Goal: Navigation & Orientation: Find specific page/section

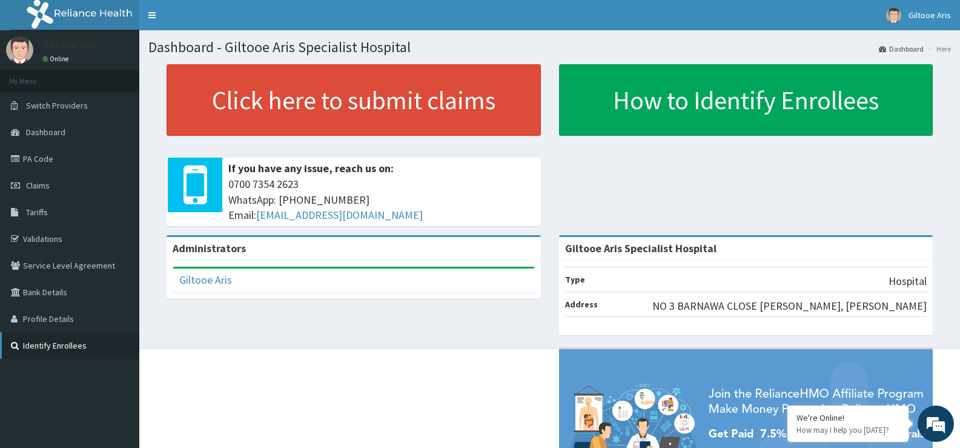
click at [76, 346] on link "Identify Enrollees" at bounding box center [69, 345] width 139 height 27
click at [919, 45] on link "Dashboard" at bounding box center [901, 49] width 45 height 10
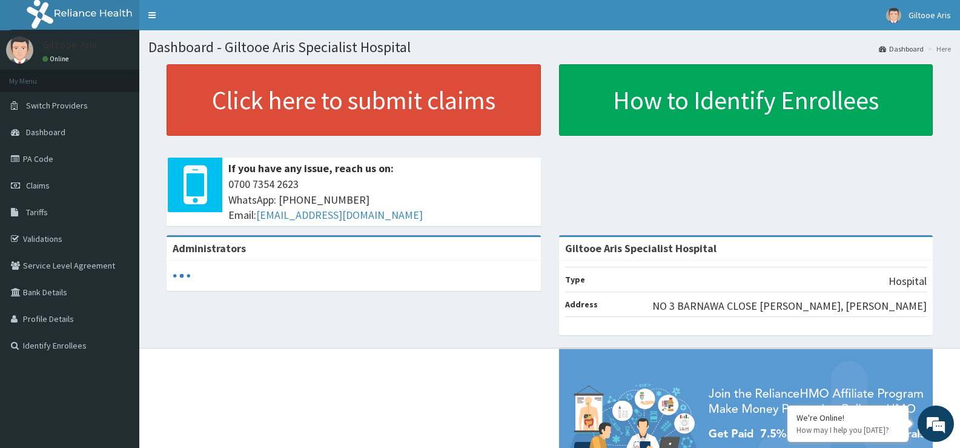
click at [943, 50] on li "Here" at bounding box center [938, 49] width 26 height 10
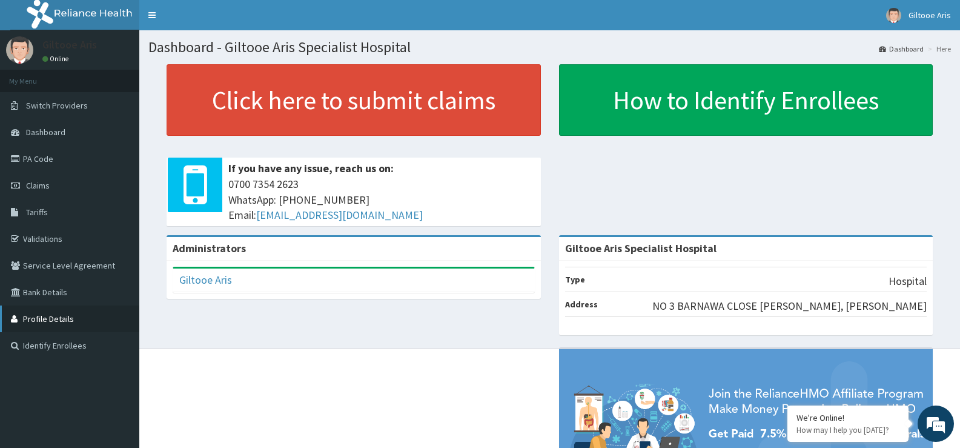
click at [67, 314] on link "Profile Details" at bounding box center [69, 318] width 139 height 27
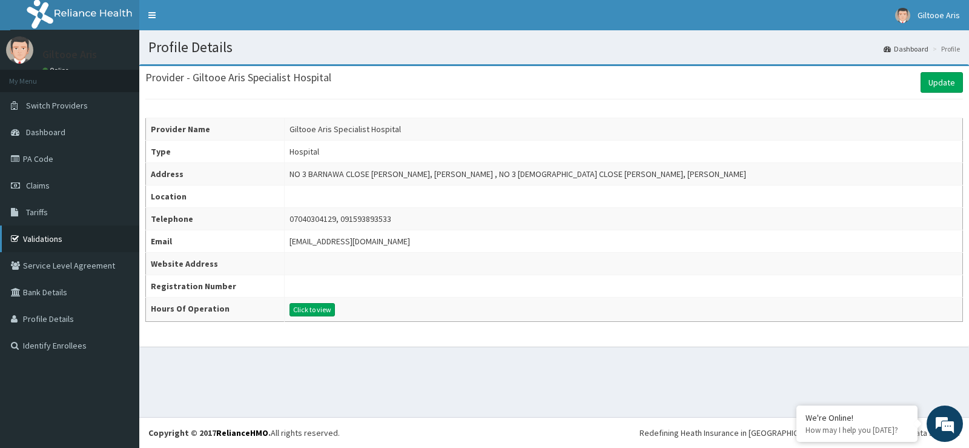
click at [58, 248] on link "Validations" at bounding box center [69, 238] width 139 height 27
